Goal: Task Accomplishment & Management: Complete application form

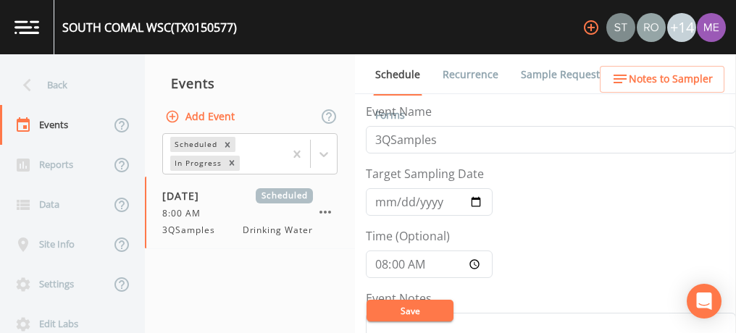
scroll to position [491, 0]
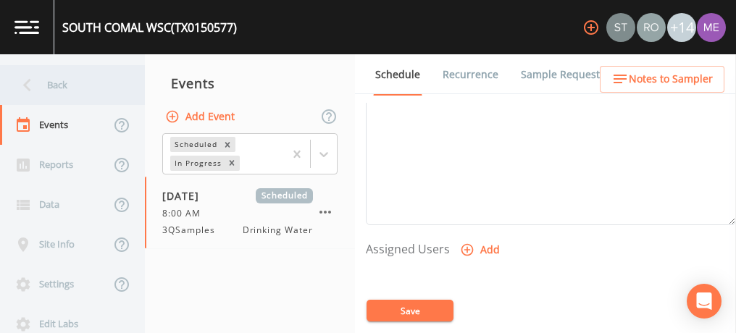
click at [66, 83] on div "Back" at bounding box center [65, 85] width 130 height 40
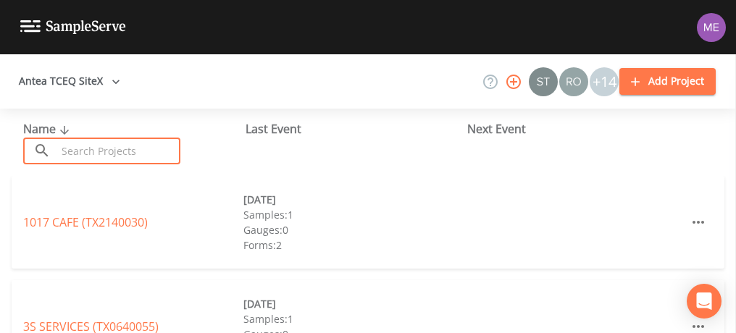
click at [102, 146] on input "text" at bounding box center [119, 151] width 124 height 27
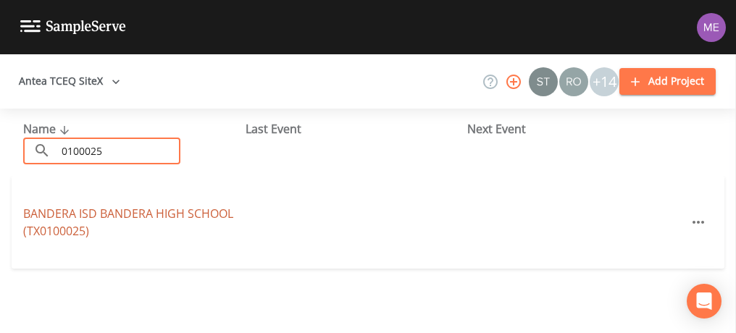
type input "0100025"
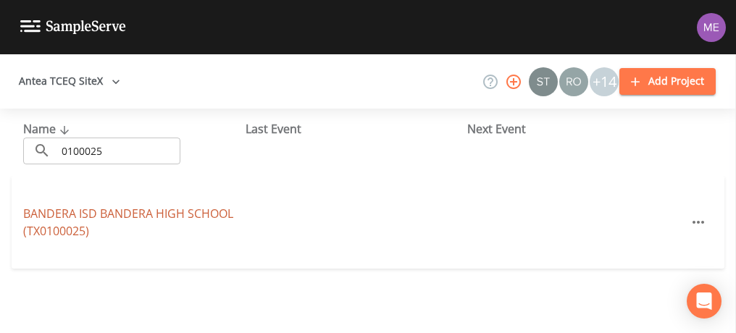
click at [122, 215] on link "BANDERA ISD BANDERA HIGH SCHOOL (TX0100025)" at bounding box center [128, 222] width 210 height 33
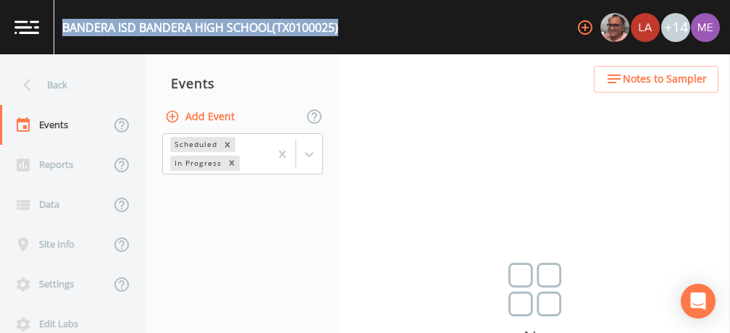
drag, startPoint x: 62, startPoint y: 25, endPoint x: 346, endPoint y: 30, distance: 283.4
click at [346, 30] on div "BANDERA ISD BANDERA HIGH SCHOOL (TX0100025) +14" at bounding box center [365, 27] width 730 height 54
copy div "BANDERA ISD BANDERA HIGH SCHOOL (TX0100025)"
click at [215, 113] on button "Add Event" at bounding box center [201, 117] width 78 height 27
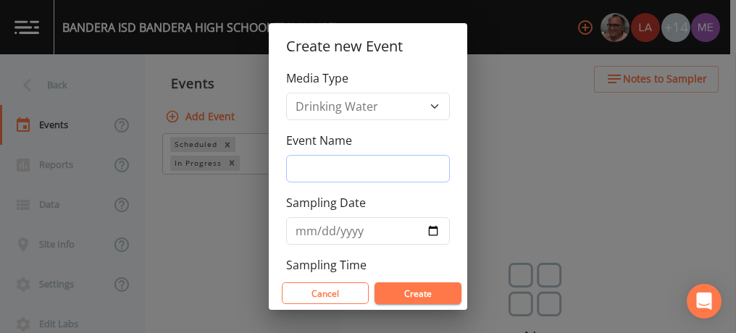
click at [312, 169] on input "Event Name" at bounding box center [368, 169] width 164 height 28
type input "3QSamples"
click at [307, 229] on input "Sampling Date" at bounding box center [368, 231] width 164 height 28
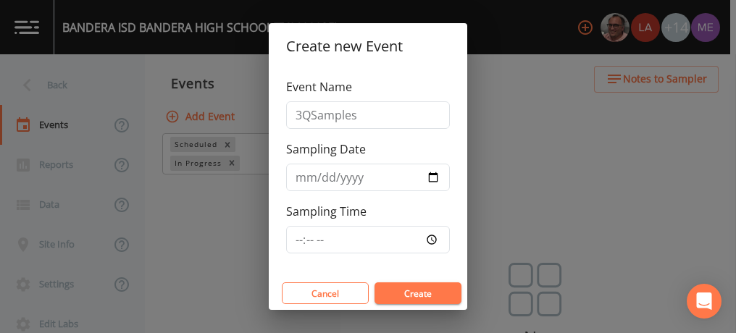
click at [409, 295] on button "Create" at bounding box center [418, 294] width 87 height 22
type input "[DATE]"
click at [410, 291] on button "Create" at bounding box center [418, 294] width 87 height 22
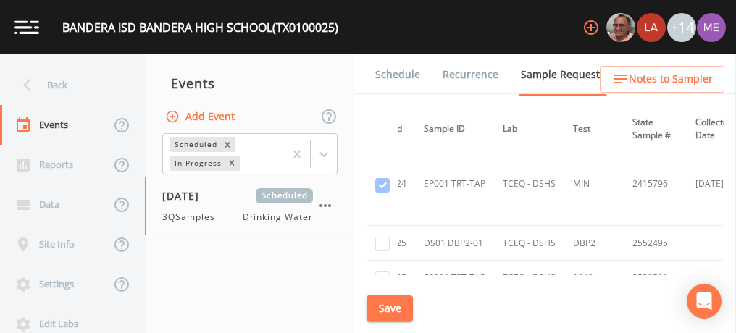
scroll to position [592, 0]
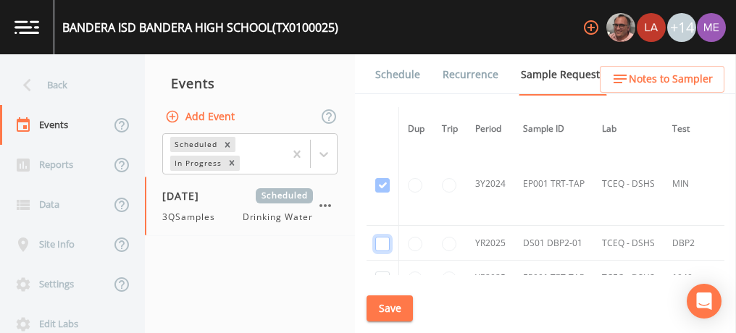
click at [377, 240] on input "checkbox" at bounding box center [382, 244] width 14 height 14
checkbox input "true"
click at [391, 311] on button "Save" at bounding box center [390, 309] width 46 height 27
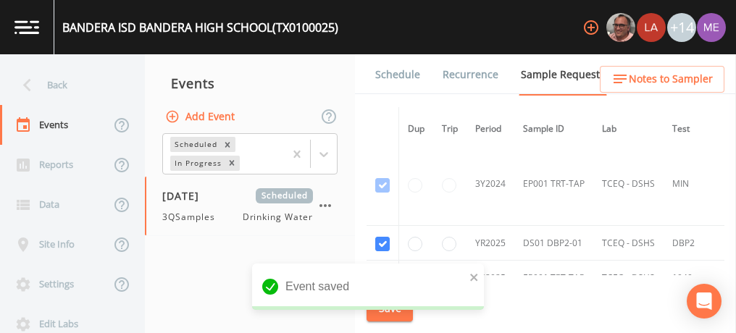
click at [396, 75] on link "Schedule" at bounding box center [397, 74] width 49 height 41
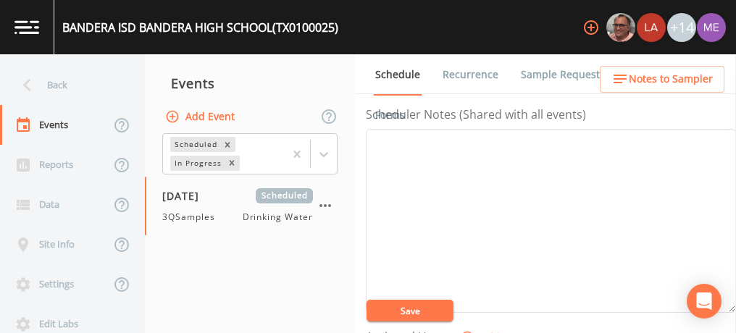
scroll to position [401, 0]
